Goal: Information Seeking & Learning: Understand process/instructions

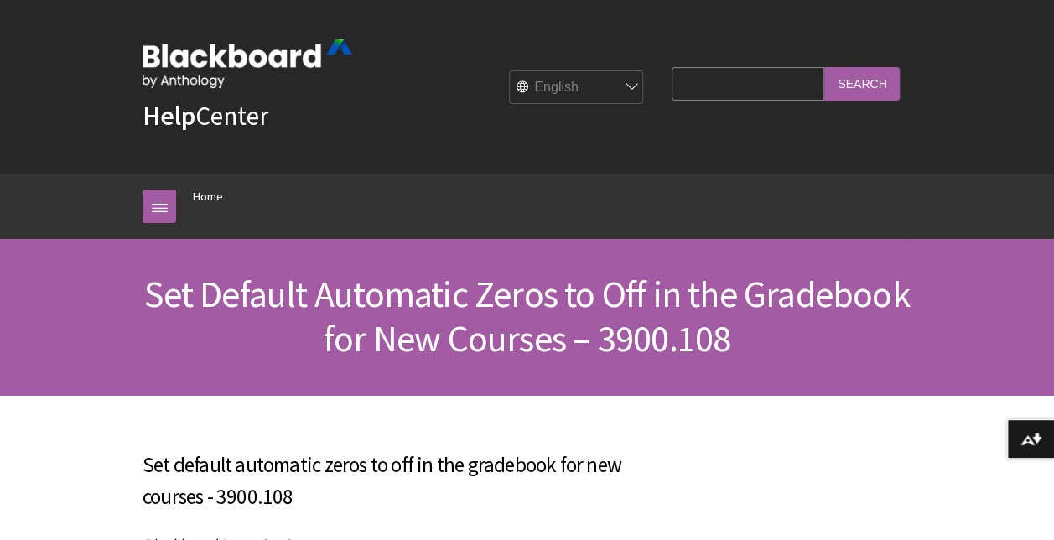
click at [659, 220] on ol "Home" at bounding box center [544, 198] width 736 height 49
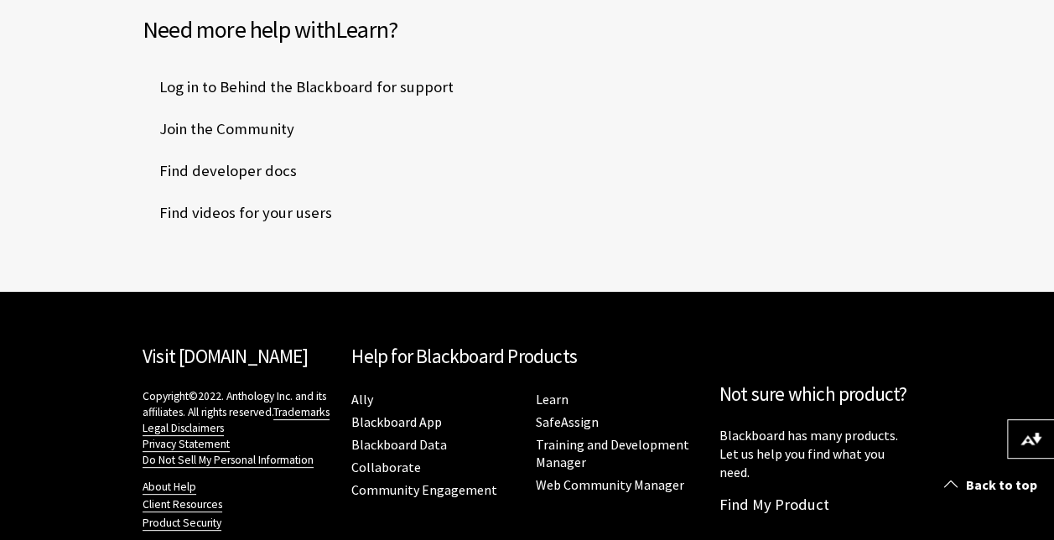
scroll to position [1139, 0]
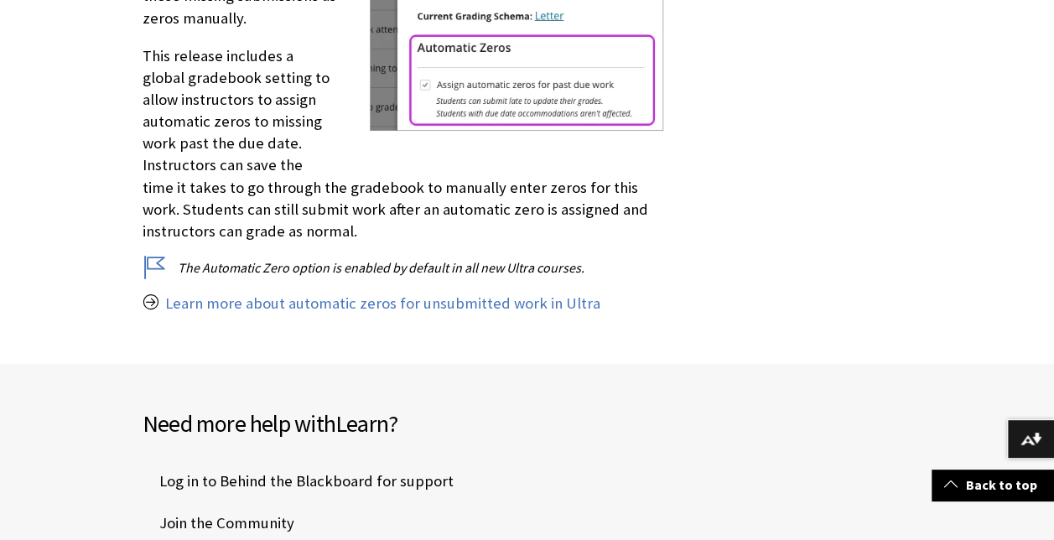
scroll to position [710, 0]
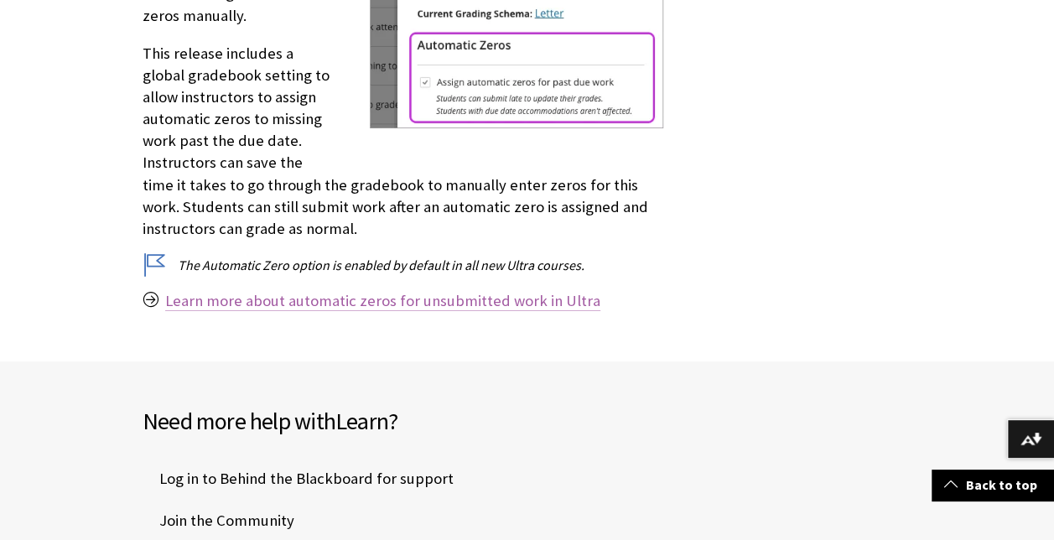
click at [507, 291] on link "Learn more about automatic zeros for unsubmitted work in Ultra" at bounding box center [382, 301] width 435 height 20
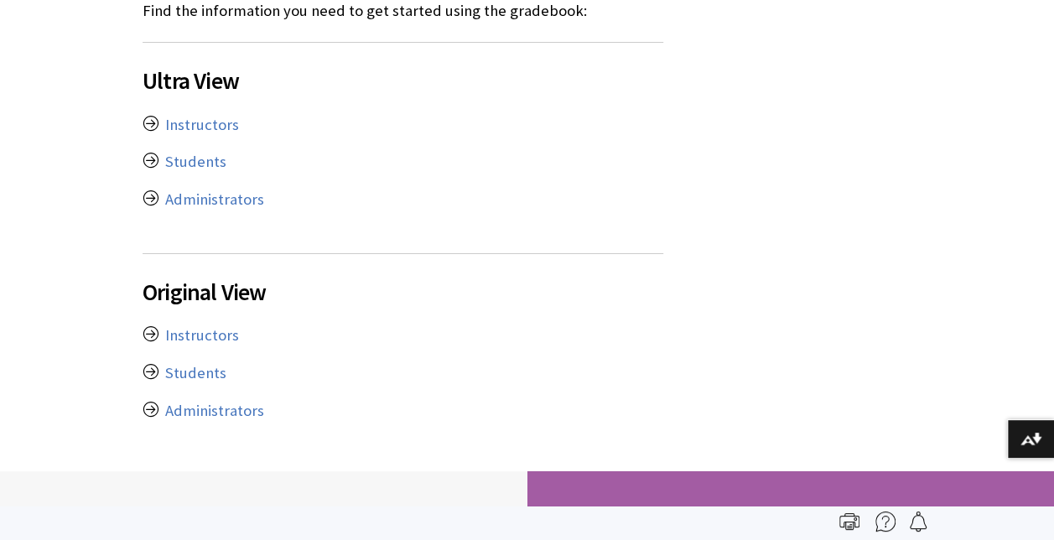
scroll to position [523, 0]
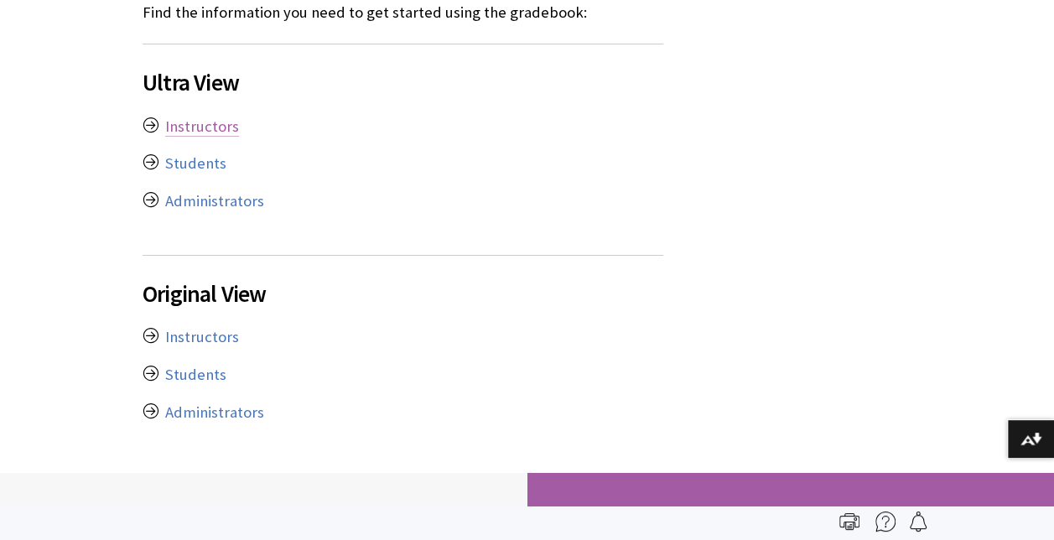
click at [188, 122] on link "Instructors" at bounding box center [202, 127] width 74 height 20
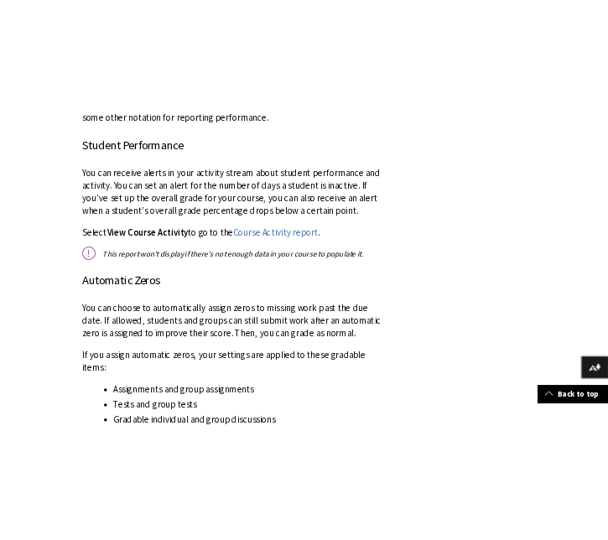
scroll to position [5326, 0]
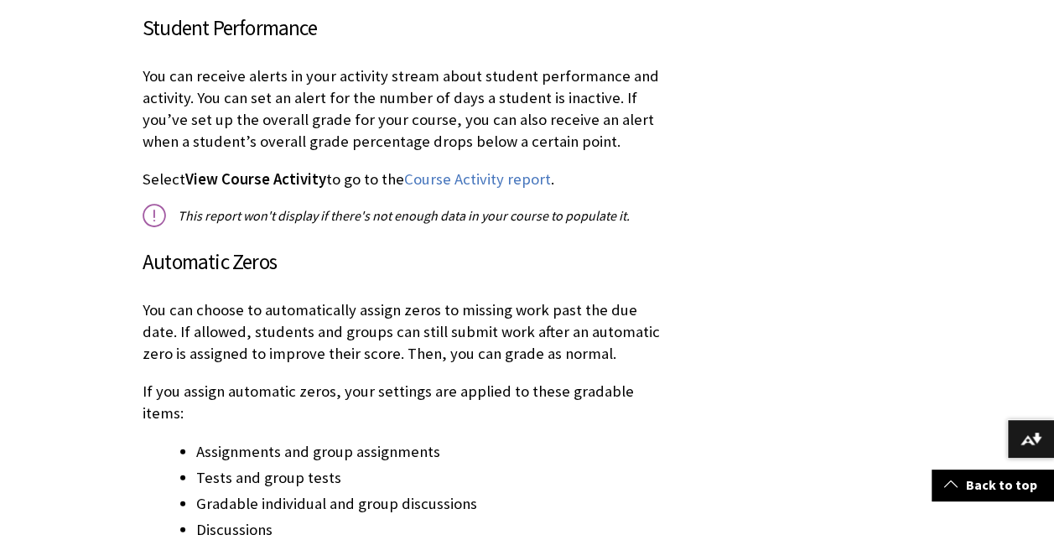
click at [244, 247] on h3 "Automatic Zeros" at bounding box center [403, 263] width 521 height 32
drag, startPoint x: 244, startPoint y: 244, endPoint x: 181, endPoint y: 245, distance: 62.9
click at [181, 247] on h3 "Automatic Zeros" at bounding box center [403, 263] width 521 height 32
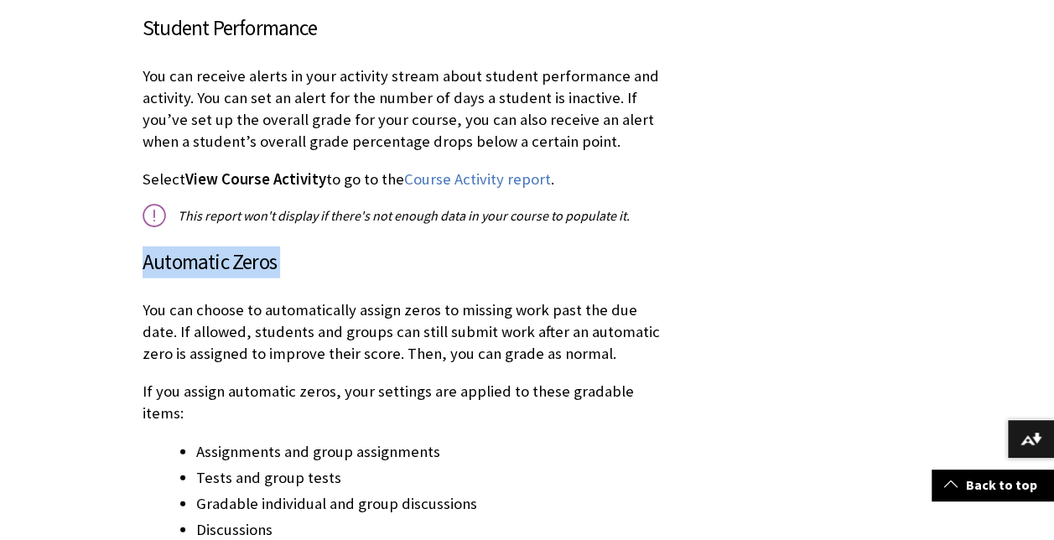
click at [181, 247] on h3 "Automatic Zeros" at bounding box center [403, 263] width 521 height 32
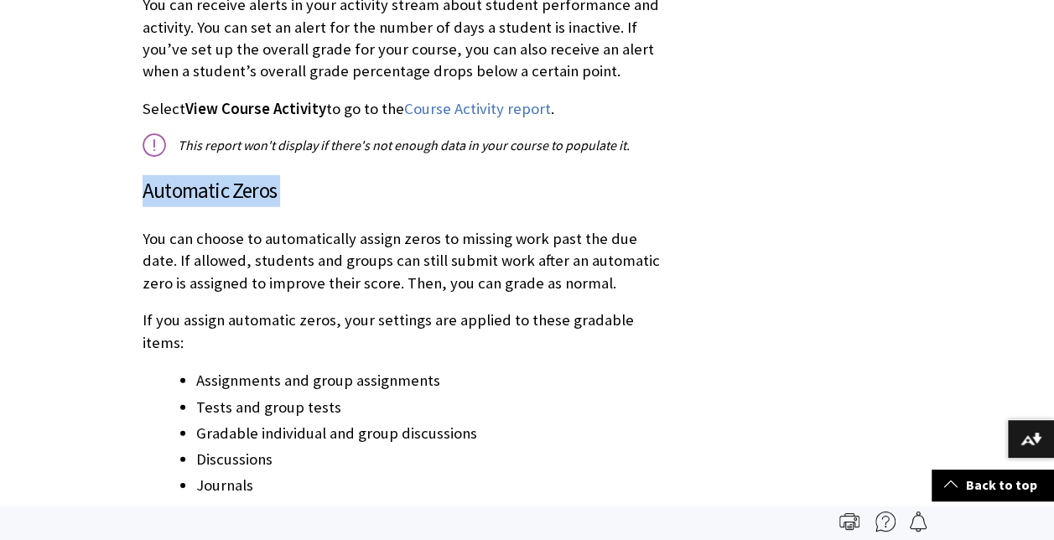
scroll to position [5448, 0]
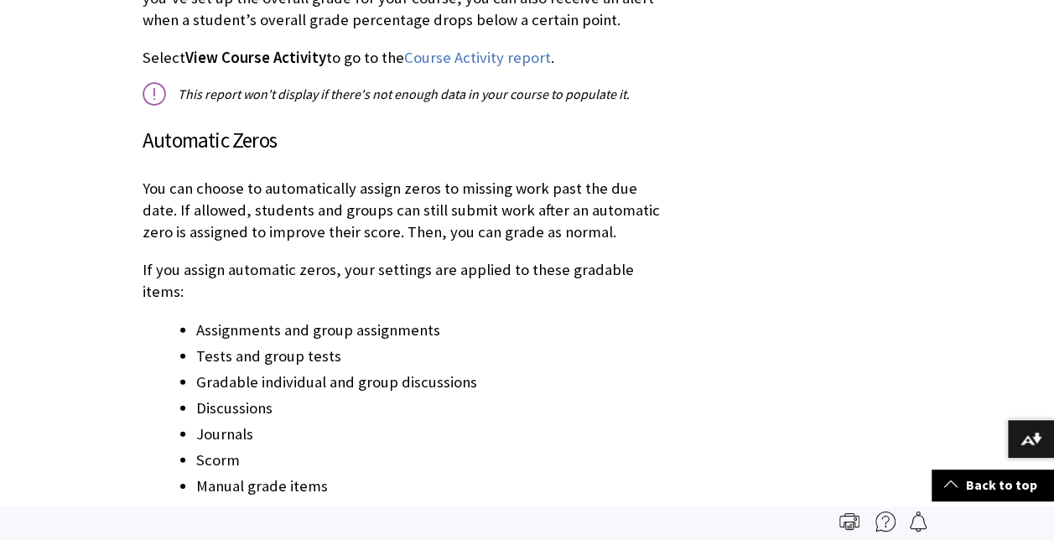
click at [347, 287] on div "Use your course's Gradebook page to quickly access its coursework and enrolled …" at bounding box center [403, 411] width 521 height 10526
click at [237, 125] on h3 "Automatic Zeros" at bounding box center [403, 141] width 521 height 32
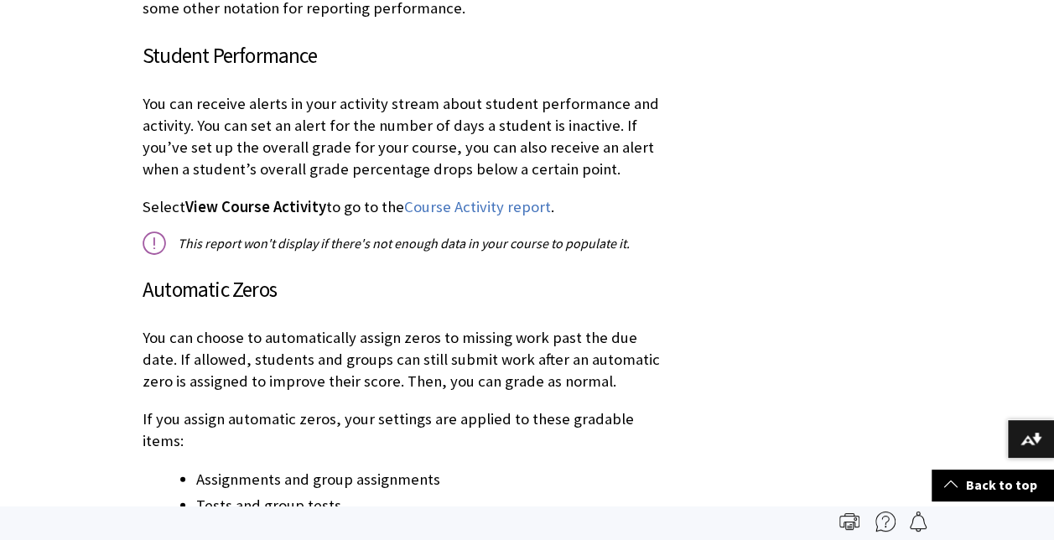
scroll to position [5294, 0]
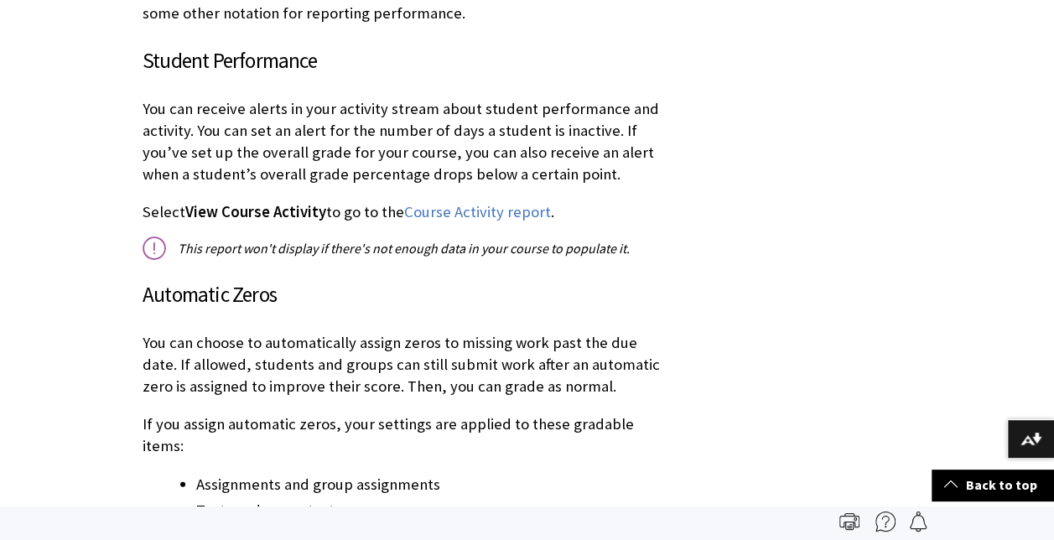
click at [161, 279] on h3 "Automatic Zeros" at bounding box center [403, 295] width 521 height 32
drag, startPoint x: 161, startPoint y: 275, endPoint x: 268, endPoint y: 287, distance: 108.0
click at [268, 287] on h3 "Automatic Zeros" at bounding box center [403, 295] width 521 height 32
drag, startPoint x: 136, startPoint y: 274, endPoint x: 299, endPoint y: 284, distance: 163.0
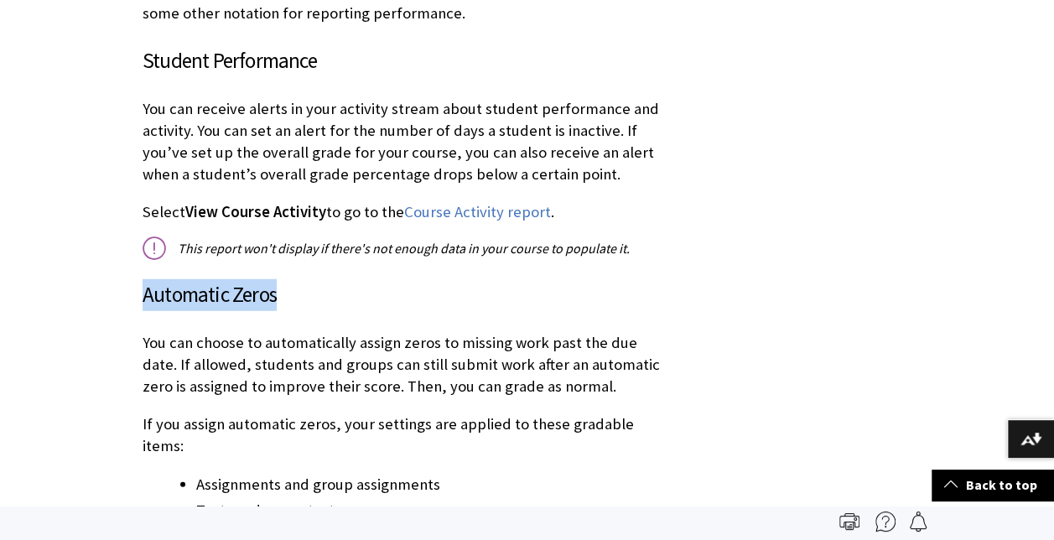
click at [299, 284] on h3 "Automatic Zeros" at bounding box center [403, 295] width 521 height 32
drag, startPoint x: 299, startPoint y: 284, endPoint x: 233, endPoint y: 272, distance: 66.6
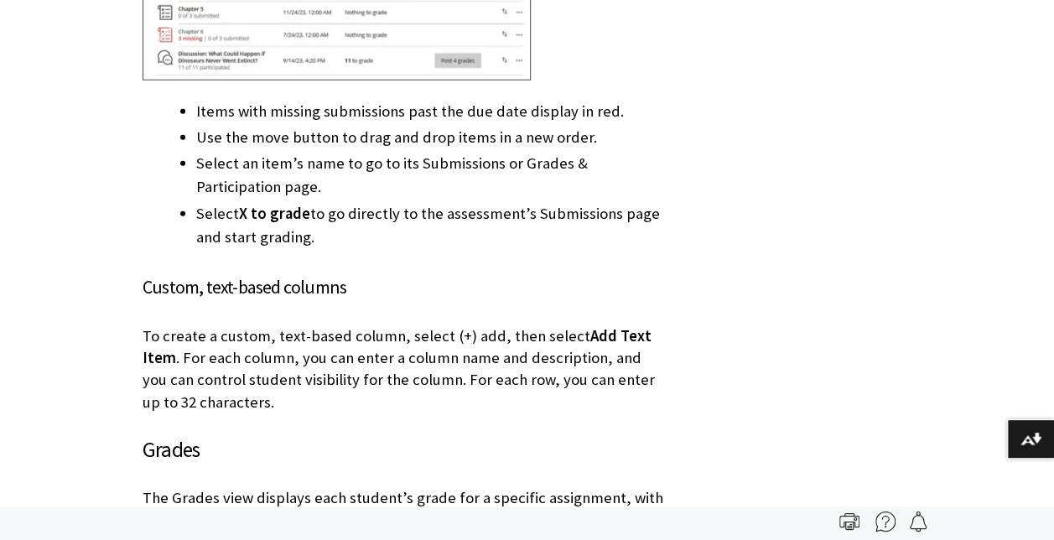
scroll to position [0, 0]
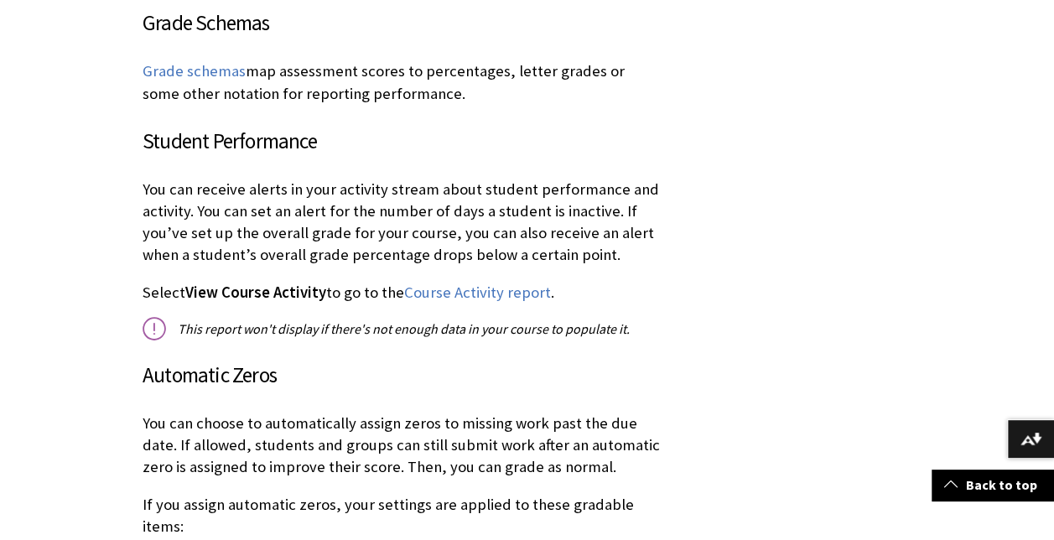
scroll to position [5215, 0]
